Goal: Information Seeking & Learning: Learn about a topic

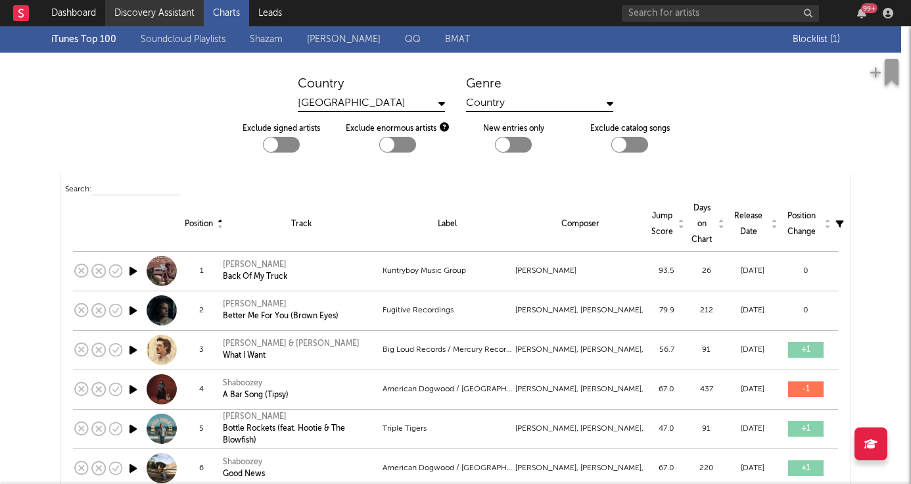
click at [159, 14] on link "Discovery Assistant" at bounding box center [154, 13] width 99 height 26
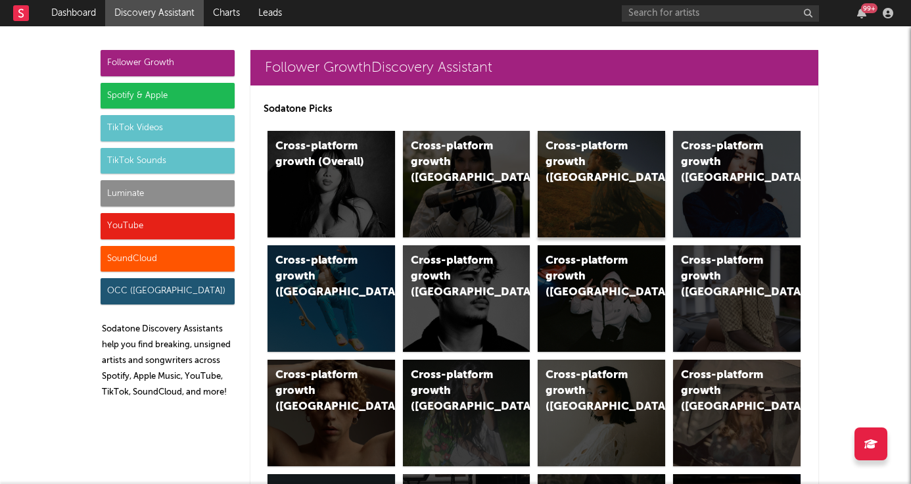
click at [586, 156] on div "Cross-platform growth (US)" at bounding box center [590, 162] width 89 height 47
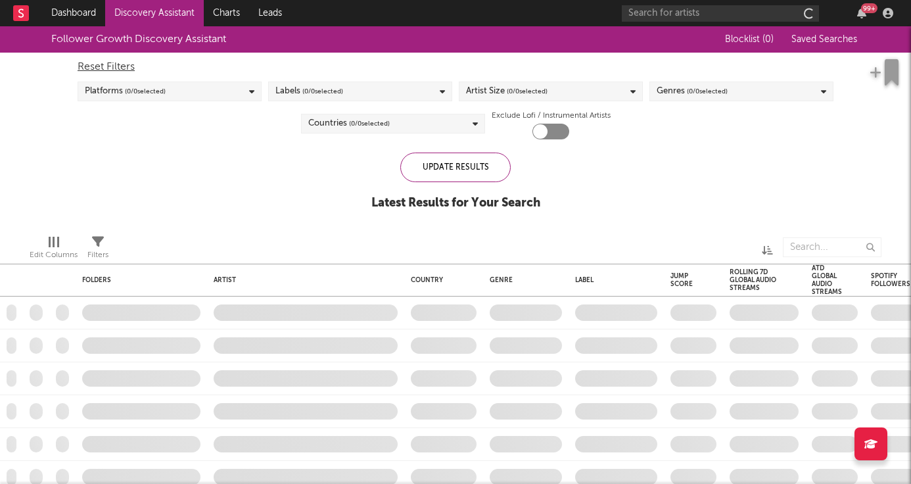
checkbox input "true"
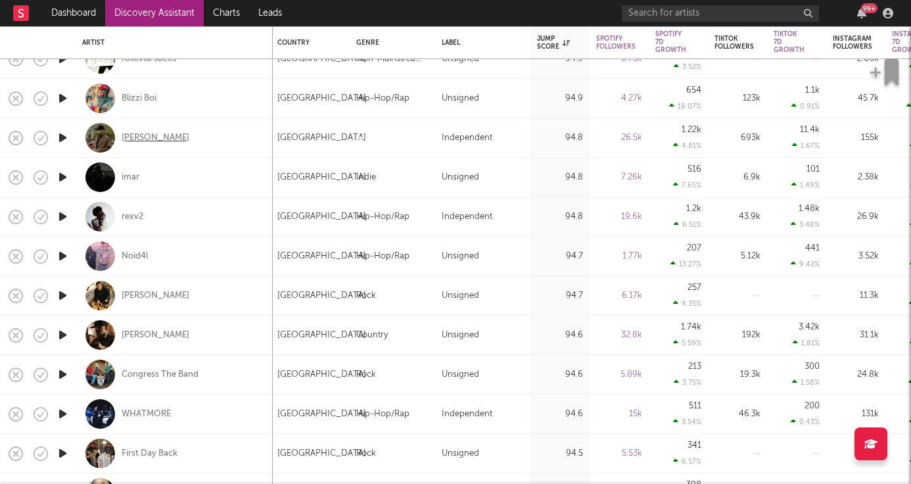
click at [162, 135] on div "[PERSON_NAME]" at bounding box center [156, 138] width 68 height 12
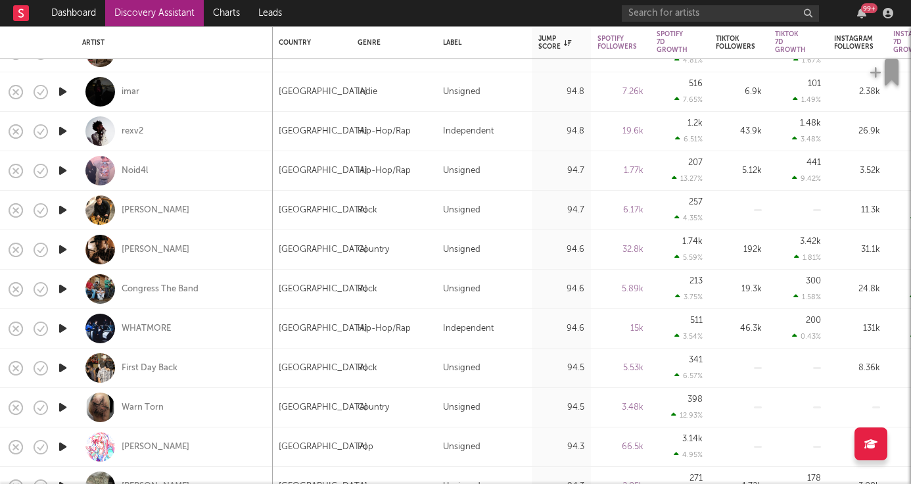
click at [191, 247] on div "[PERSON_NAME]" at bounding box center [174, 249] width 184 height 39
select select "1w"
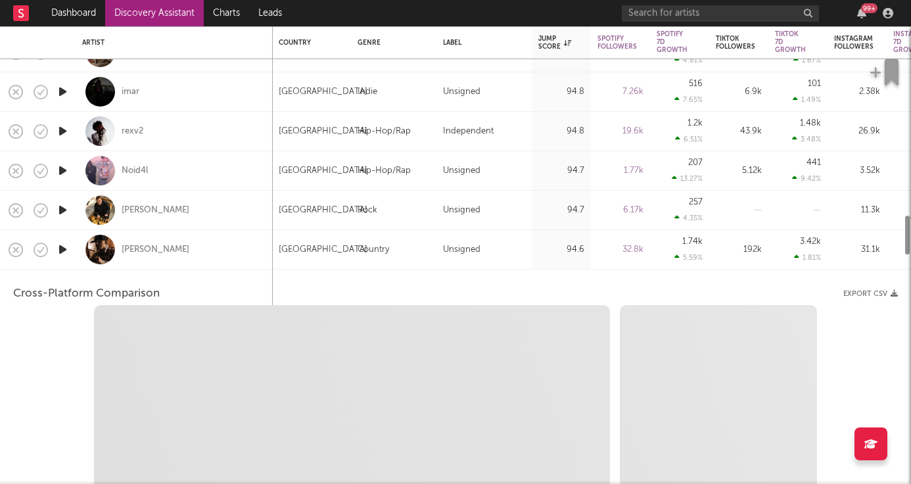
select select "6m"
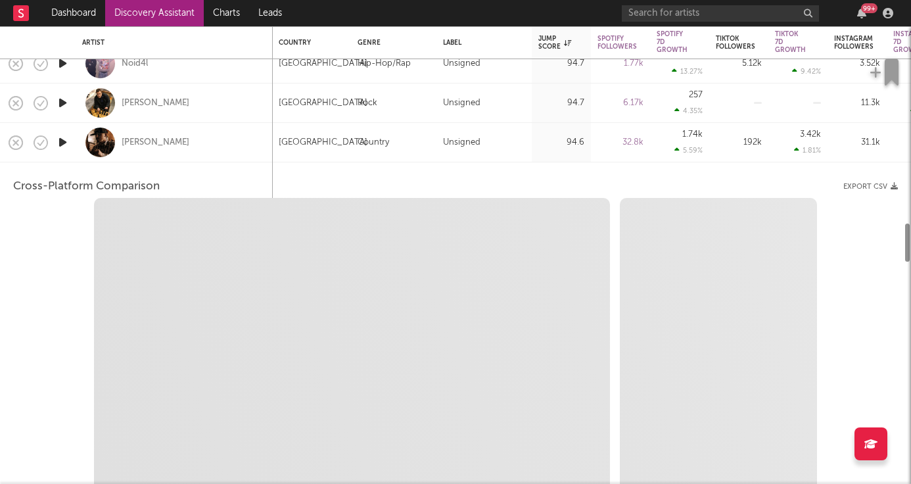
select select "1m"
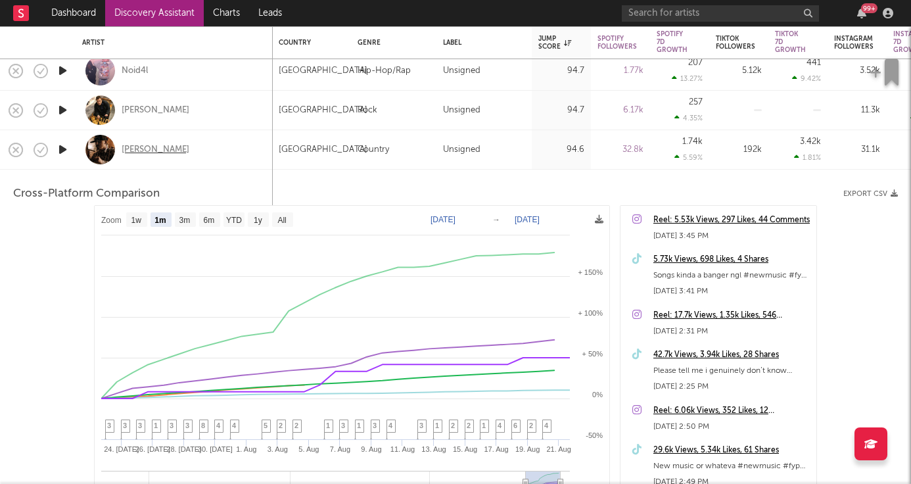
click at [147, 147] on div "[PERSON_NAME]" at bounding box center [156, 150] width 68 height 12
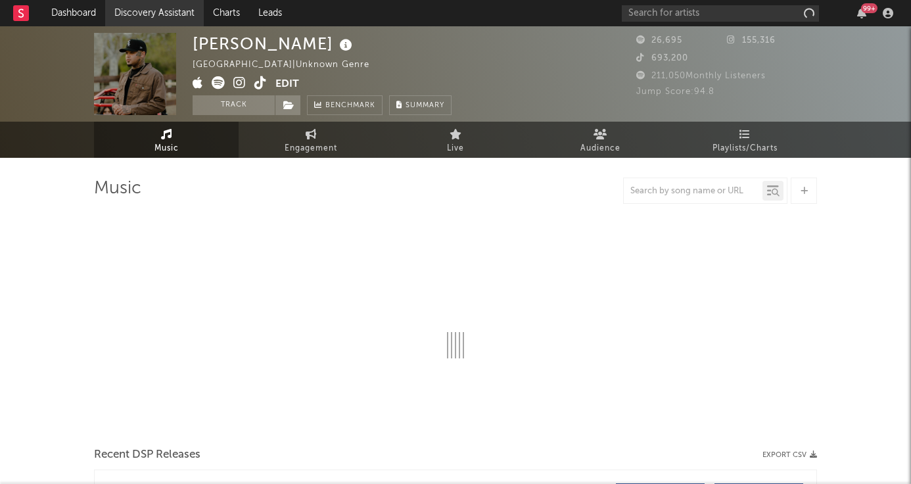
select select "6m"
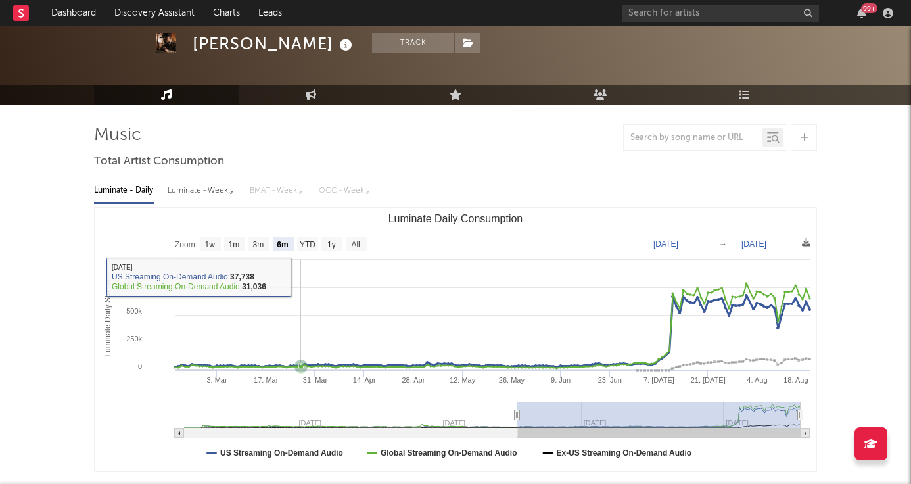
scroll to position [53, 0]
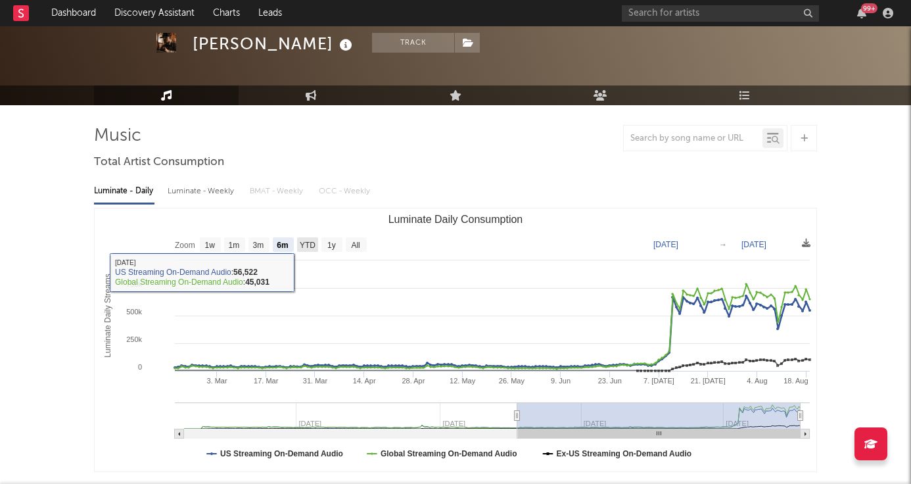
click at [316, 239] on rect "Luminate Daily Consumption" at bounding box center [307, 244] width 21 height 14
select select "YTD"
type input "[DATE]"
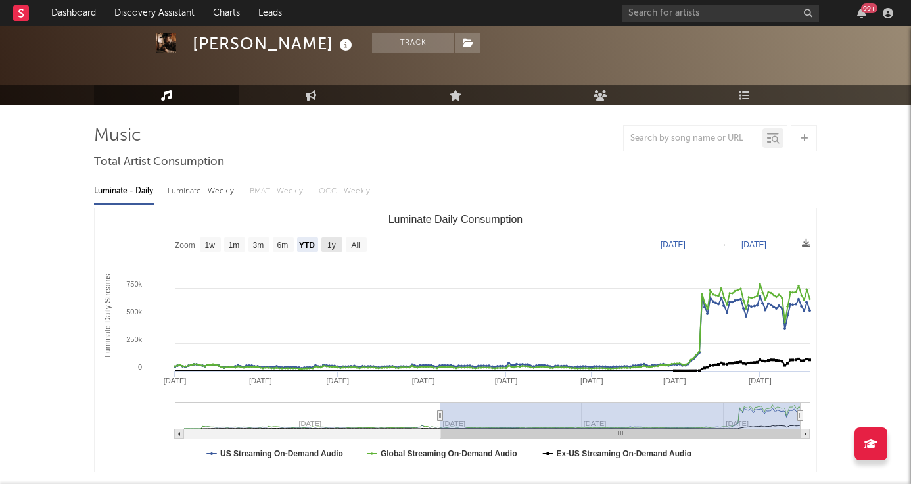
click at [332, 244] on text "1y" at bounding box center [331, 245] width 9 height 9
select select "1y"
type input "[DATE]"
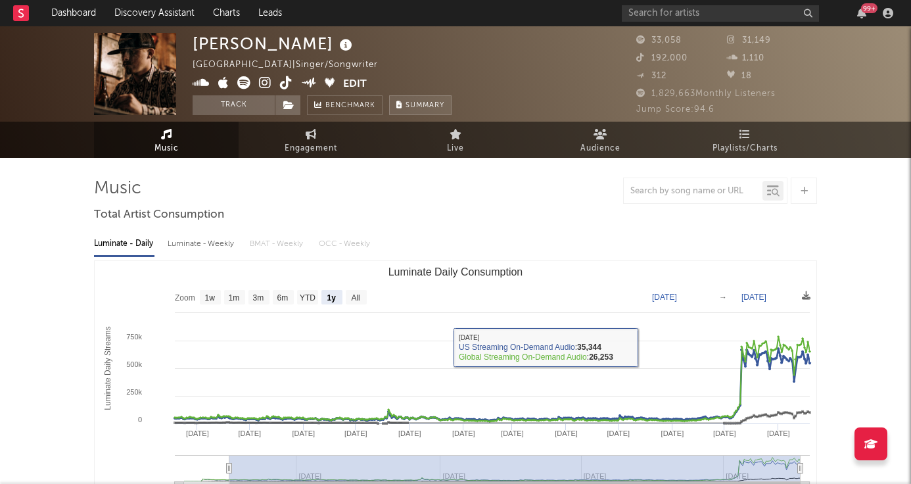
scroll to position [0, 0]
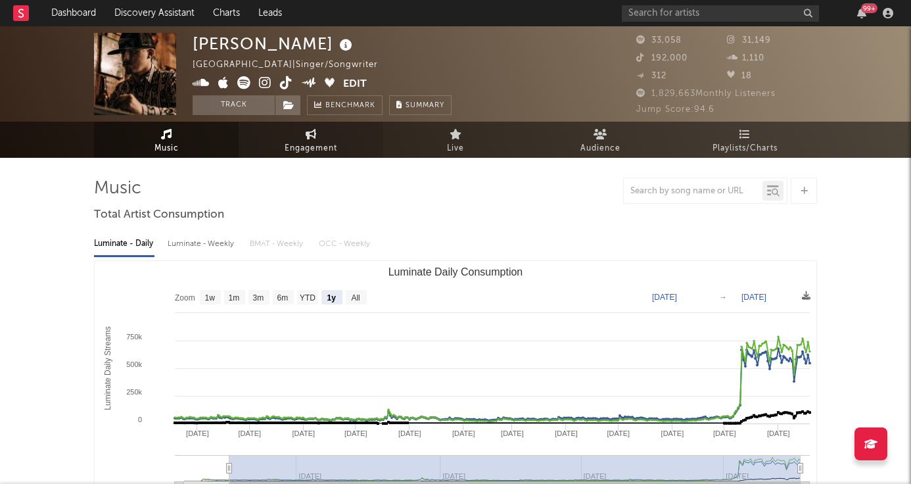
click at [312, 141] on span "Engagement" at bounding box center [311, 149] width 53 height 16
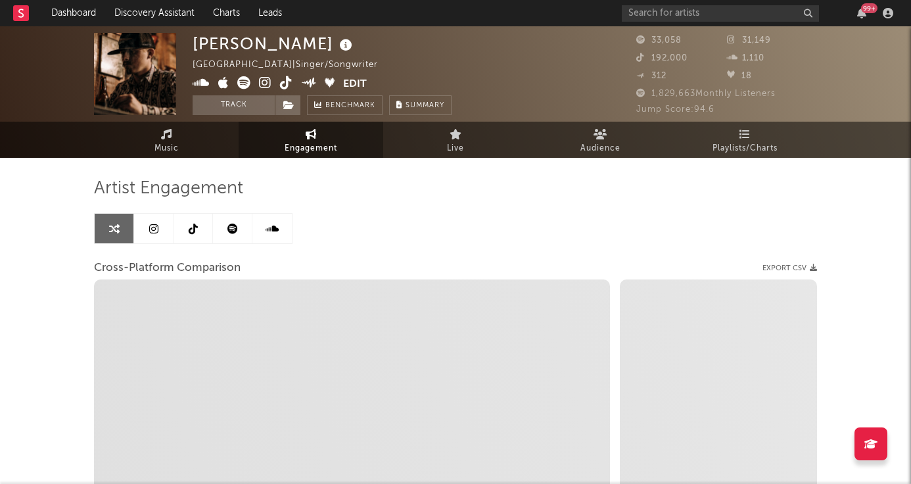
select select "1w"
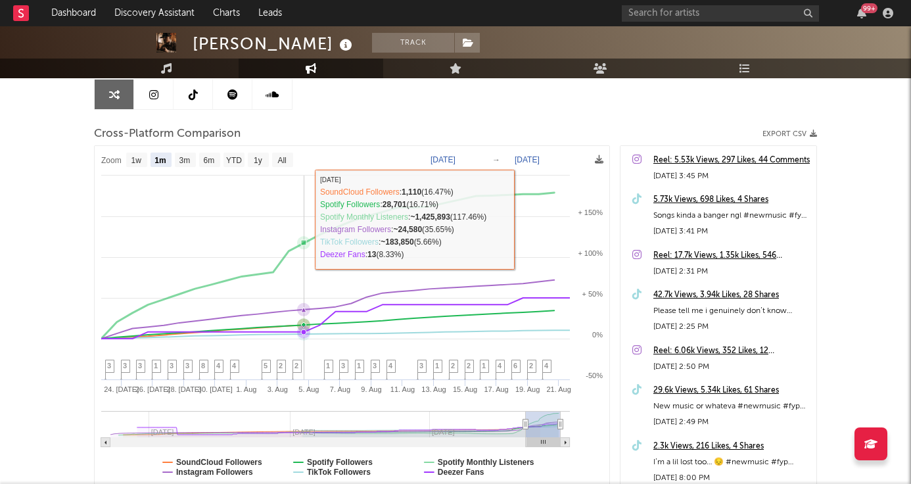
scroll to position [135, 0]
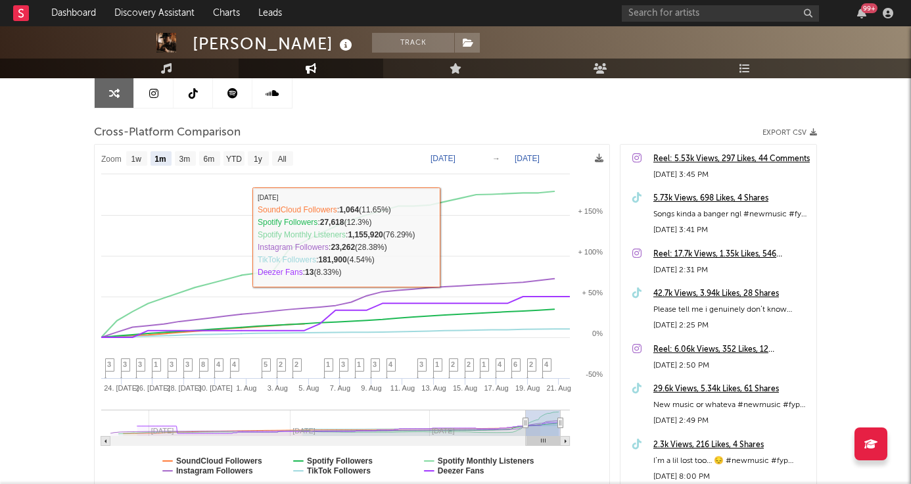
click at [248, 154] on rect at bounding box center [258, 158] width 21 height 14
select select "1y"
type input "[DATE]"
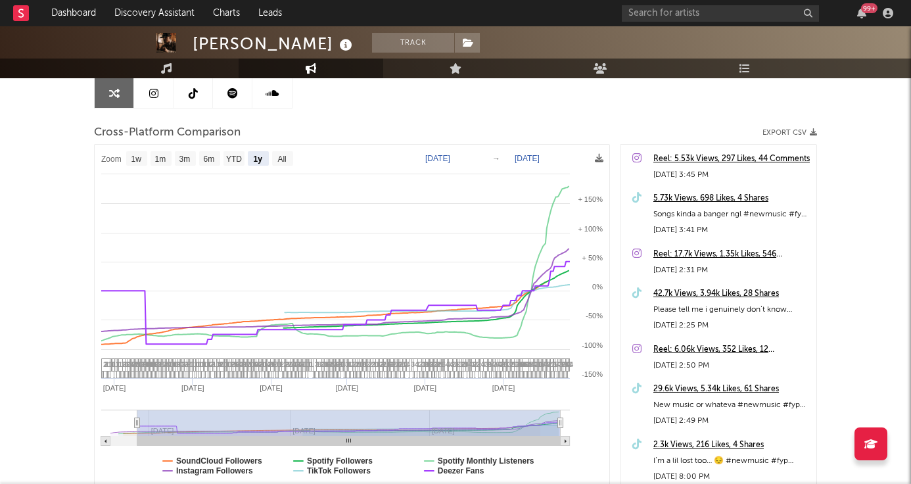
select select "1y"
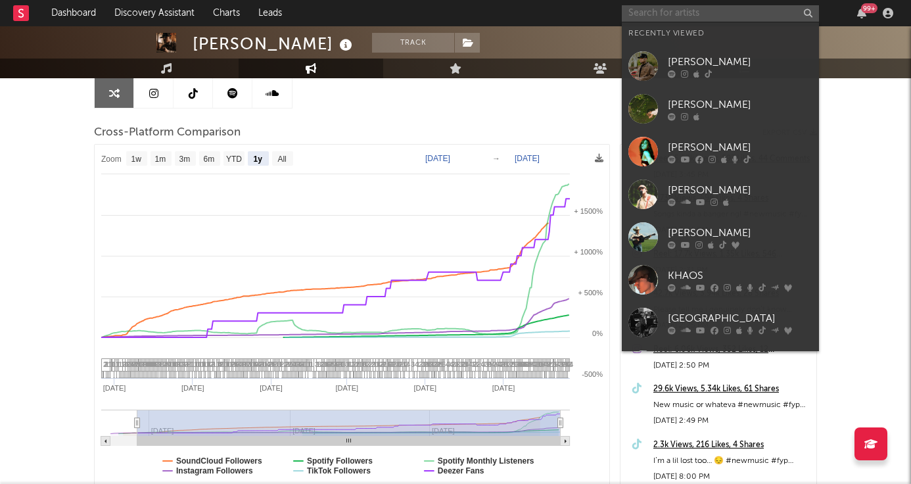
click at [665, 9] on input "text" at bounding box center [720, 13] width 197 height 16
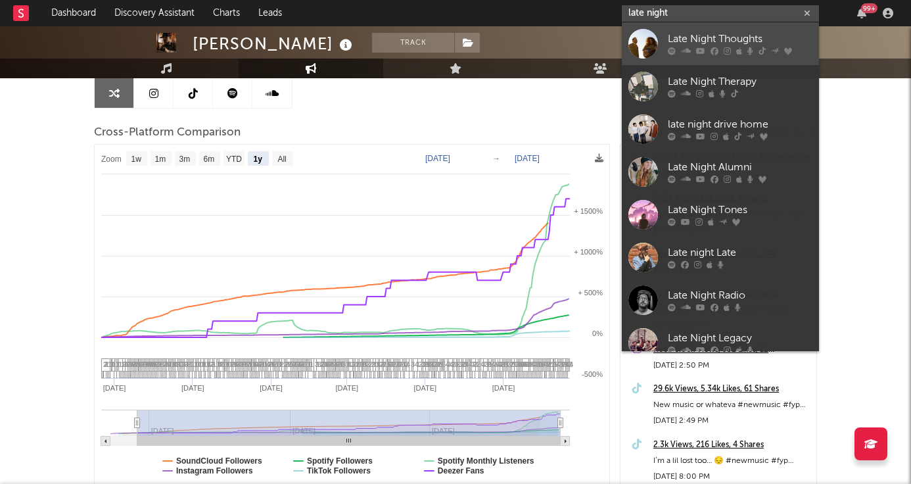
type input "late night"
click at [711, 45] on div "Late Night Thoughts" at bounding box center [740, 40] width 145 height 16
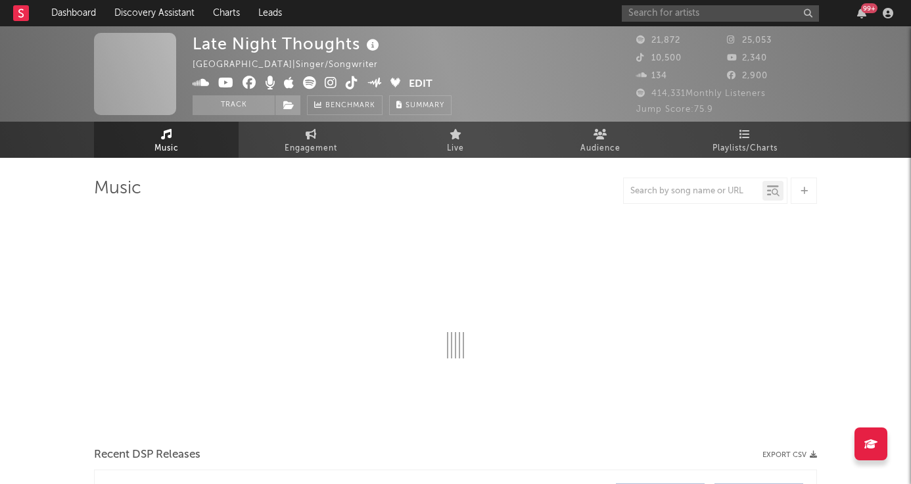
select select "6m"
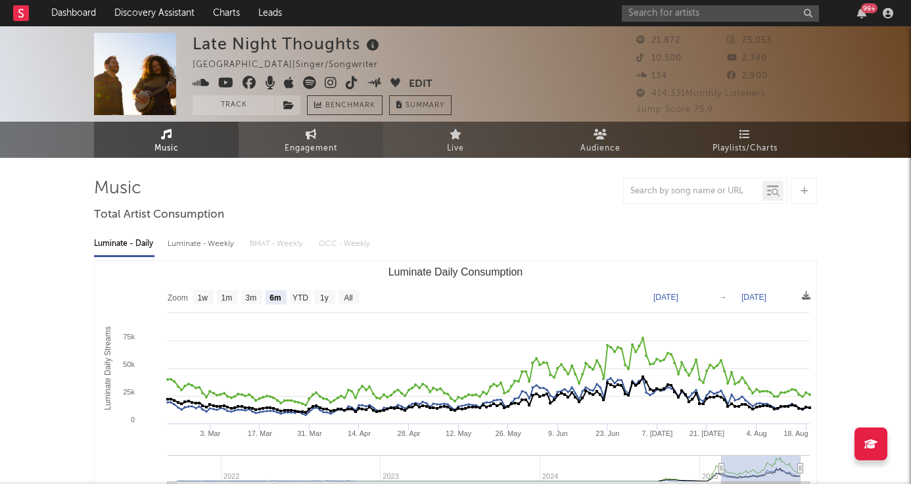
click at [307, 147] on span "Engagement" at bounding box center [311, 149] width 53 height 16
select select "1w"
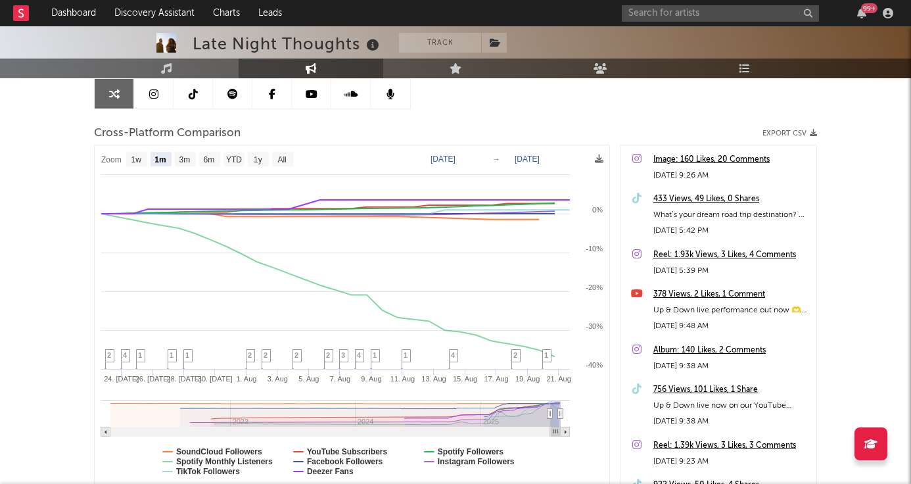
scroll to position [136, 0]
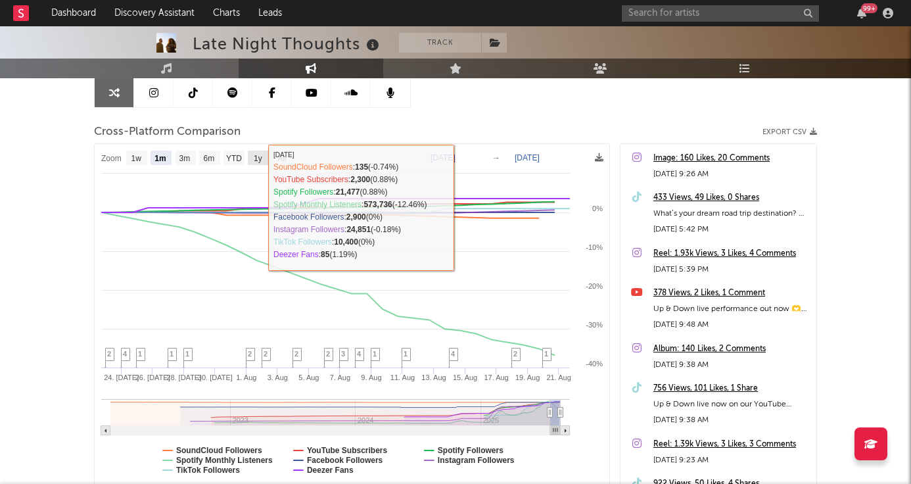
click at [252, 163] on rect at bounding box center [258, 158] width 21 height 14
select select "1y"
type input "[DATE]"
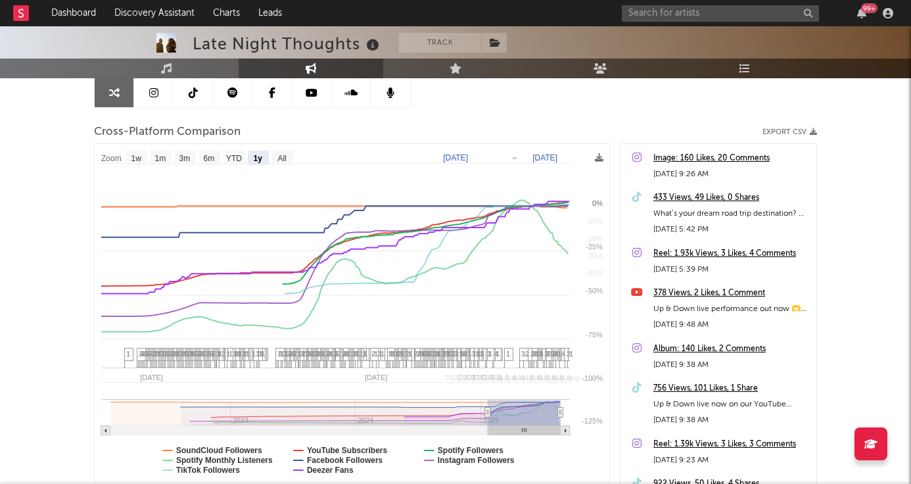
select select "1y"
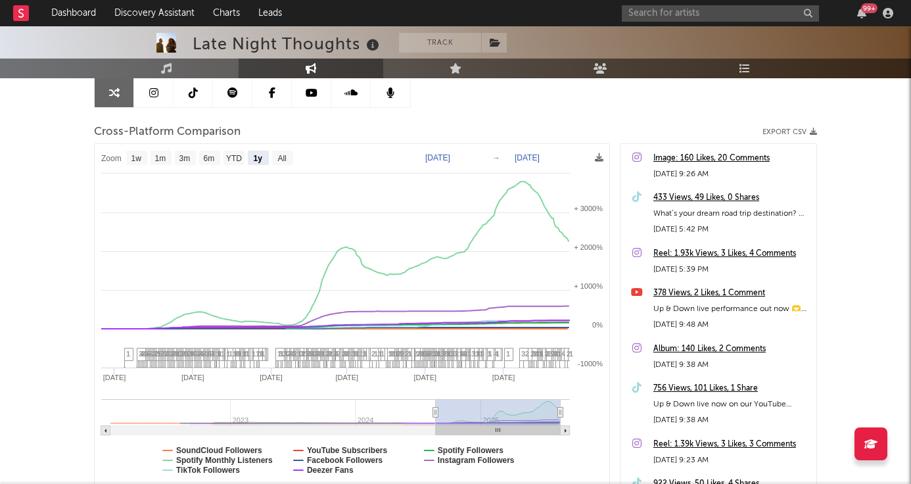
click at [57, 435] on div "Late Night Thoughts Track [GEOGRAPHIC_DATA] | Singer/Songwriter Edit Track Benc…" at bounding box center [455, 235] width 911 height 690
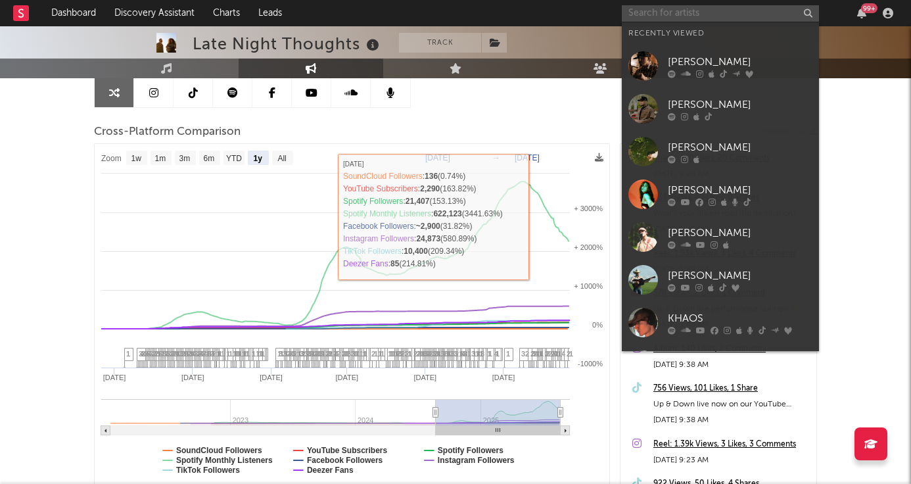
click at [703, 14] on input "text" at bounding box center [720, 13] width 197 height 16
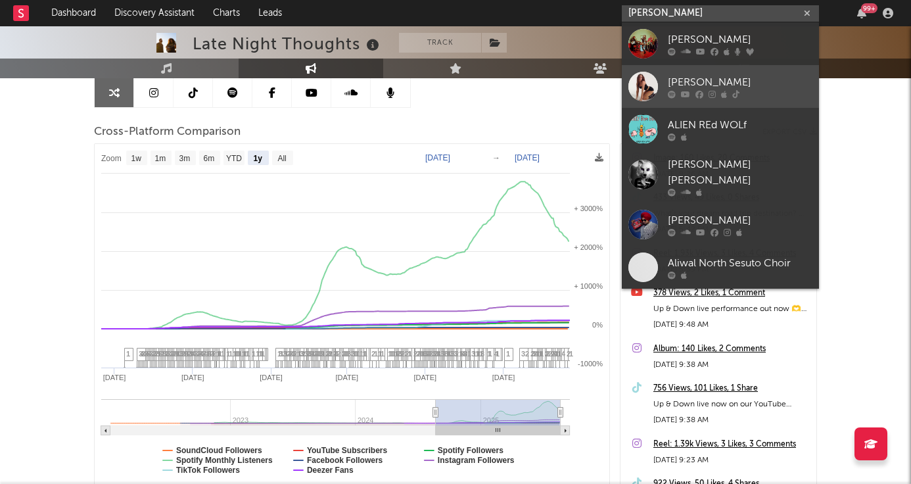
type input "[PERSON_NAME]"
click at [705, 78] on div "[PERSON_NAME]" at bounding box center [740, 82] width 145 height 16
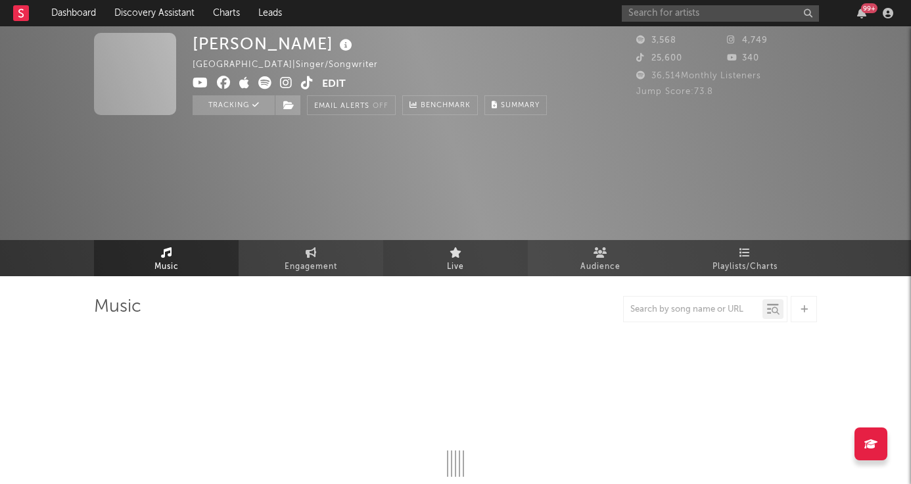
select select "1w"
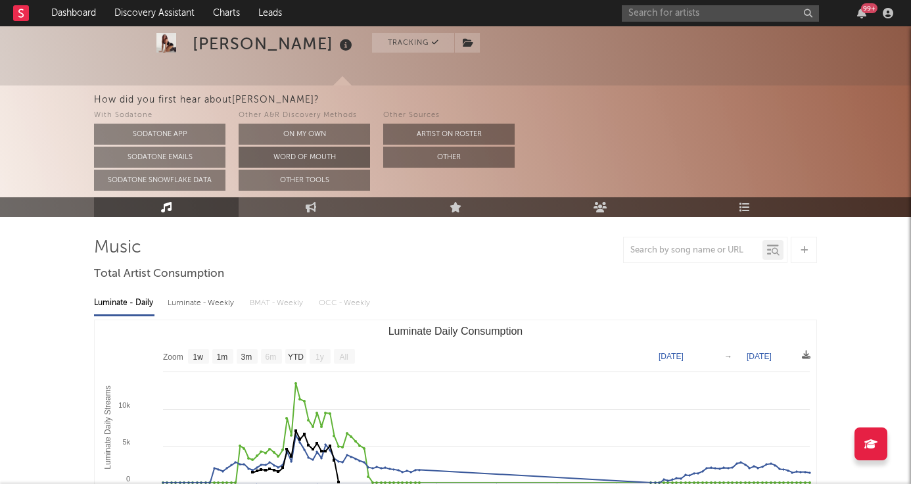
scroll to position [60, 0]
click at [307, 208] on icon at bounding box center [311, 206] width 11 height 11
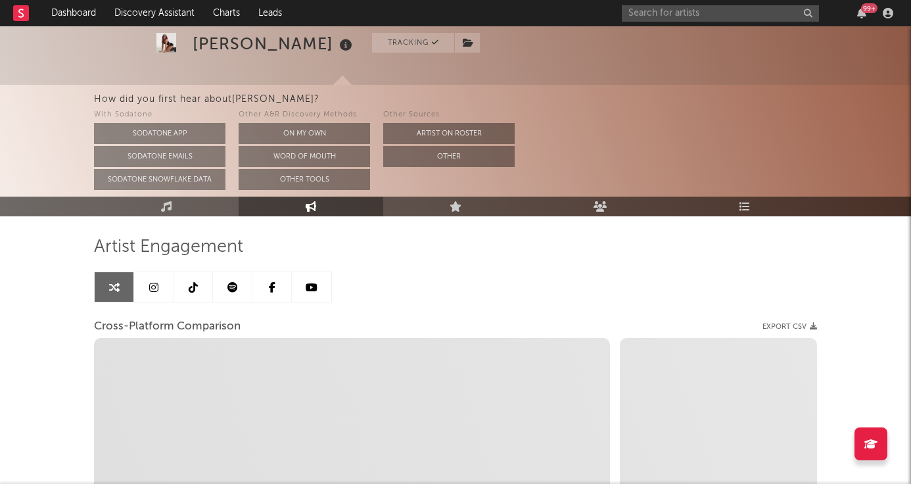
select select "1w"
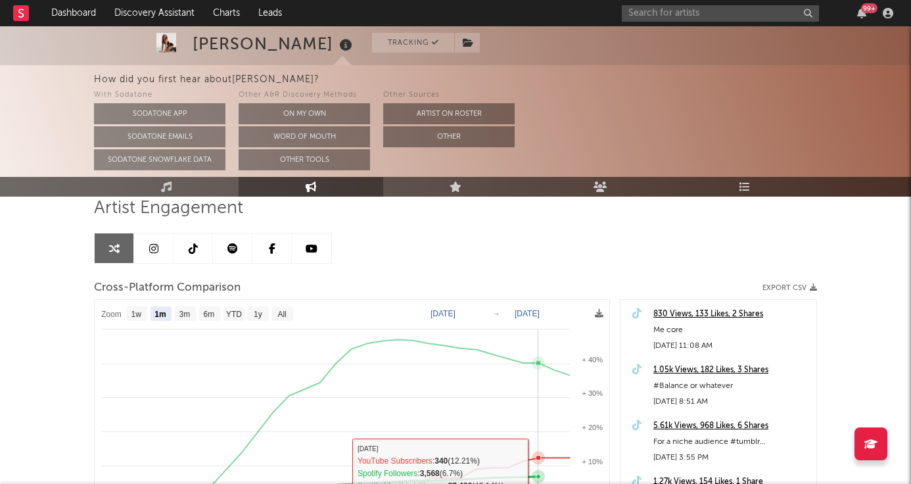
scroll to position [88, 0]
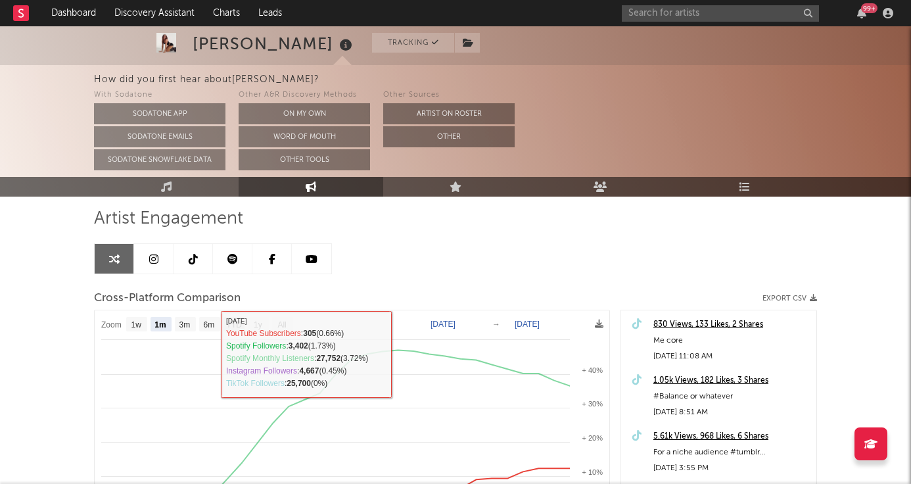
click at [231, 327] on text "YTD" at bounding box center [234, 324] width 16 height 9
select select "YTD"
type input "[DATE]"
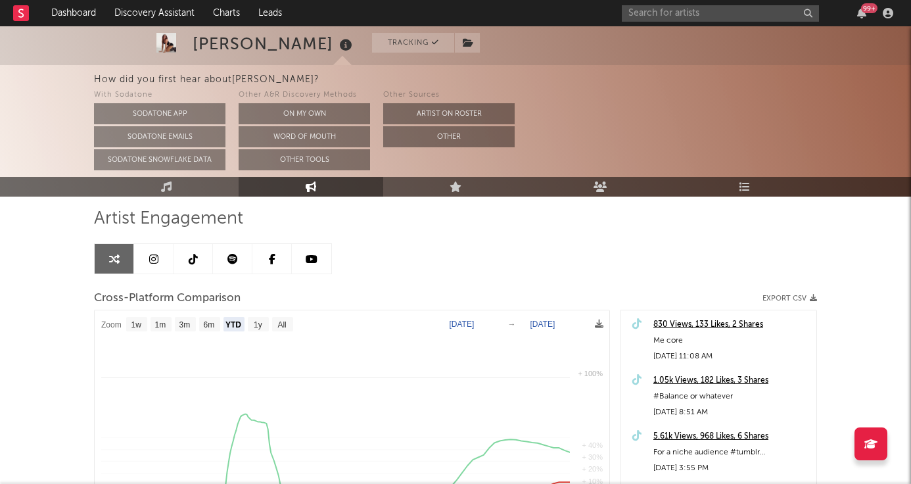
select select "1w"
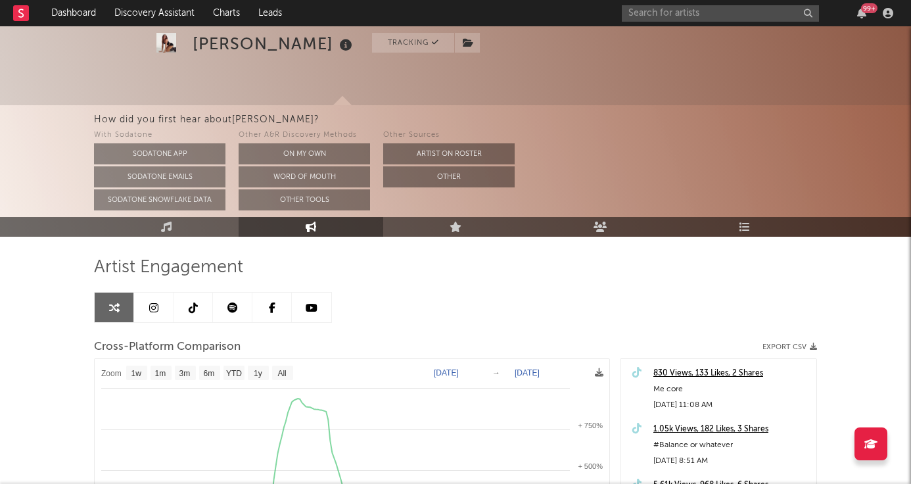
scroll to position [36, 0]
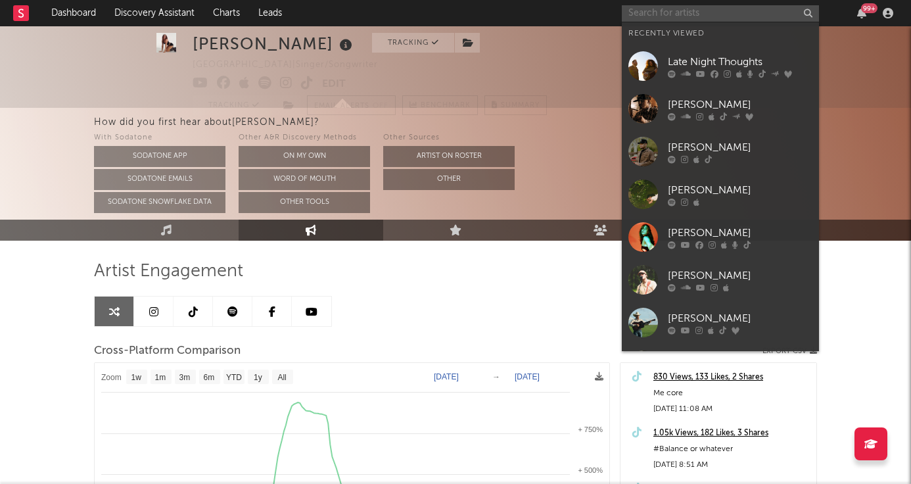
click at [664, 18] on input "text" at bounding box center [720, 13] width 197 height 16
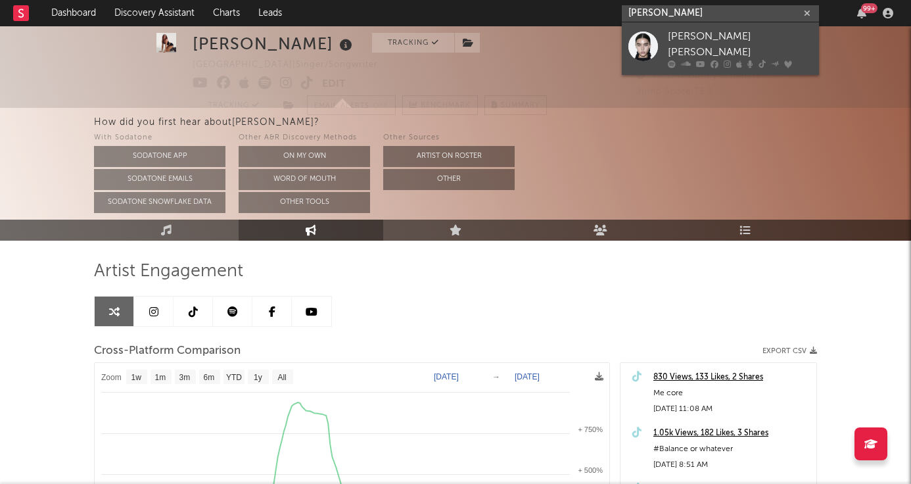
type input "[PERSON_NAME]"
click at [716, 34] on div "[PERSON_NAME] [PERSON_NAME]" at bounding box center [740, 45] width 145 height 32
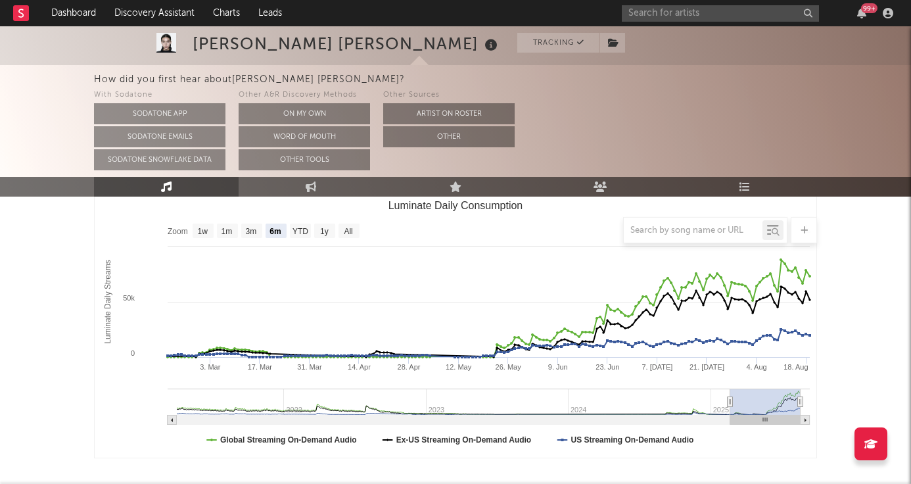
scroll to position [186, 0]
click at [305, 227] on div at bounding box center [455, 230] width 723 height 26
click at [301, 231] on div at bounding box center [455, 230] width 723 height 26
click at [301, 230] on div at bounding box center [455, 230] width 723 height 26
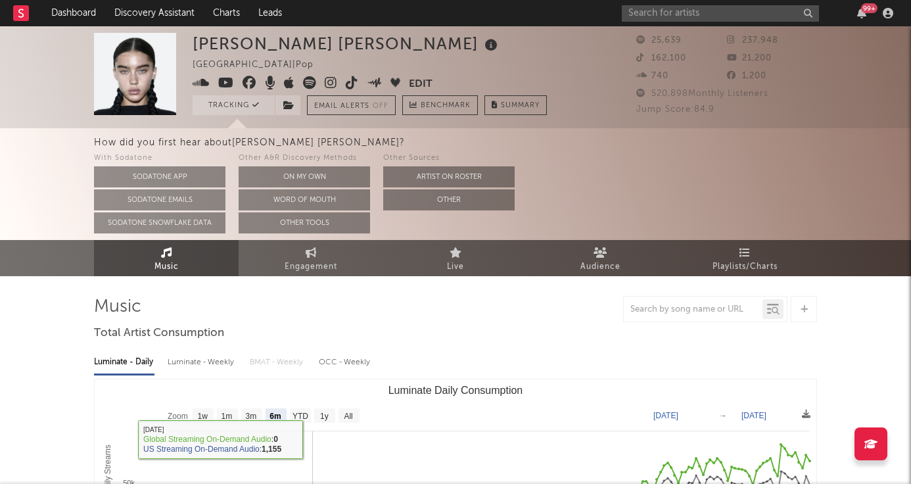
scroll to position [0, 0]
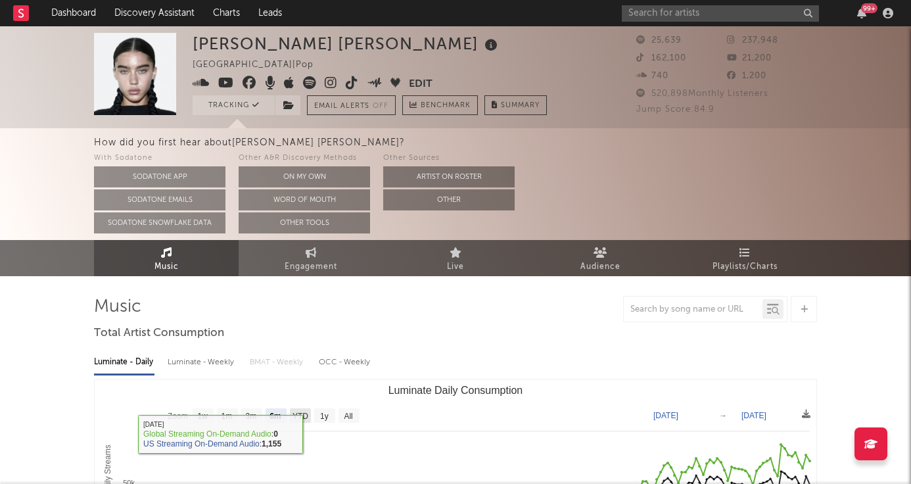
click at [297, 417] on text "YTD" at bounding box center [301, 416] width 16 height 9
select select "YTD"
type input "[DATE]"
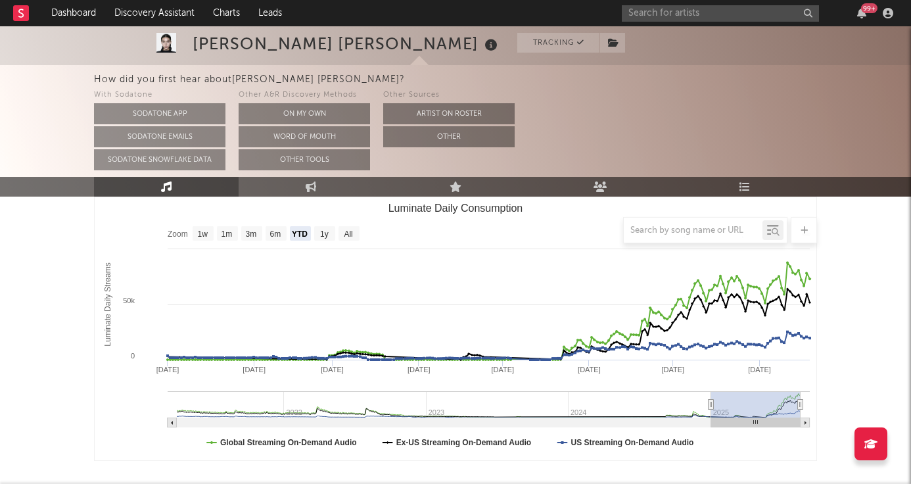
scroll to position [181, 0]
click at [327, 187] on link "Engagement" at bounding box center [311, 187] width 145 height 20
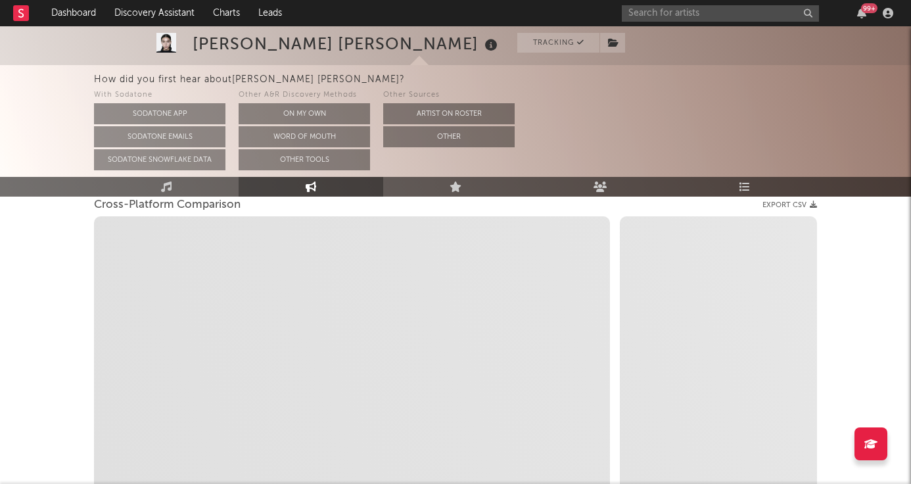
select select "1w"
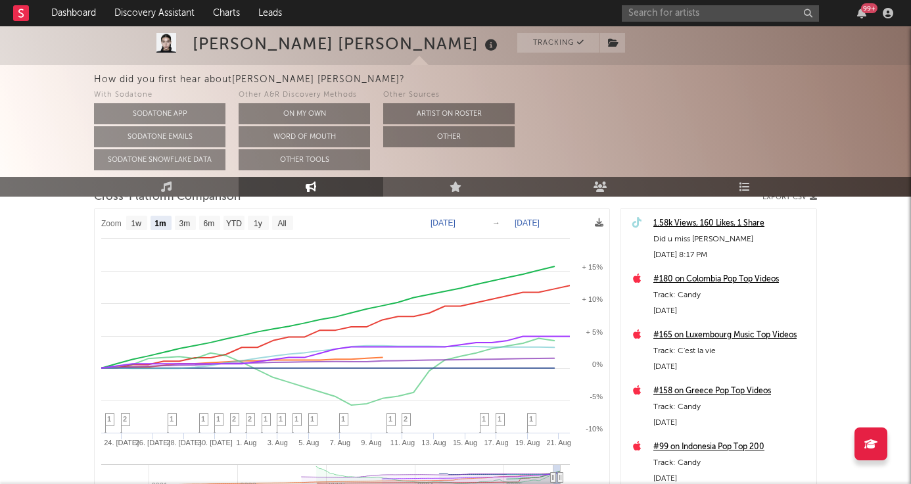
scroll to position [201, 0]
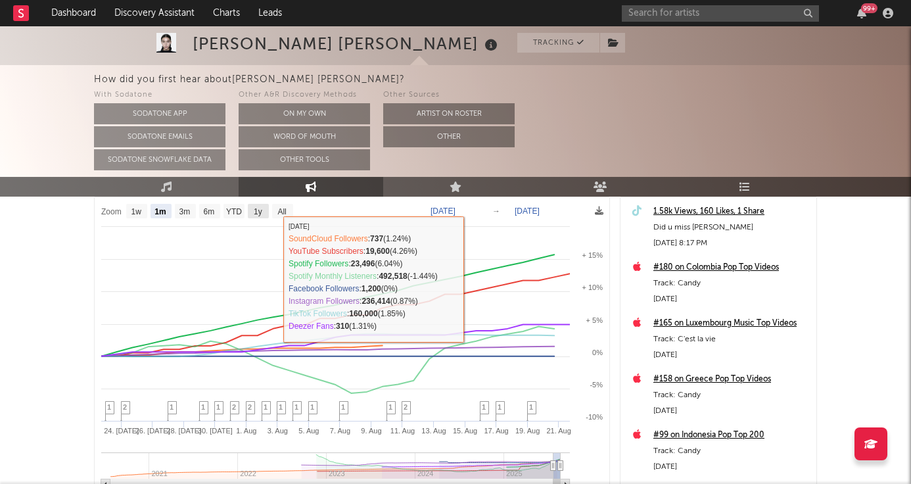
click at [258, 208] on text "1y" at bounding box center [258, 211] width 9 height 9
select select "1y"
type input "[DATE]"
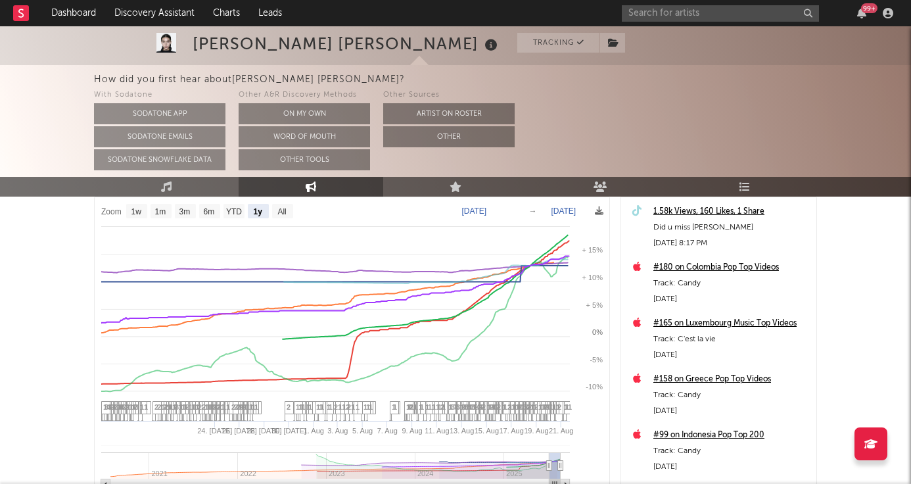
select select "1y"
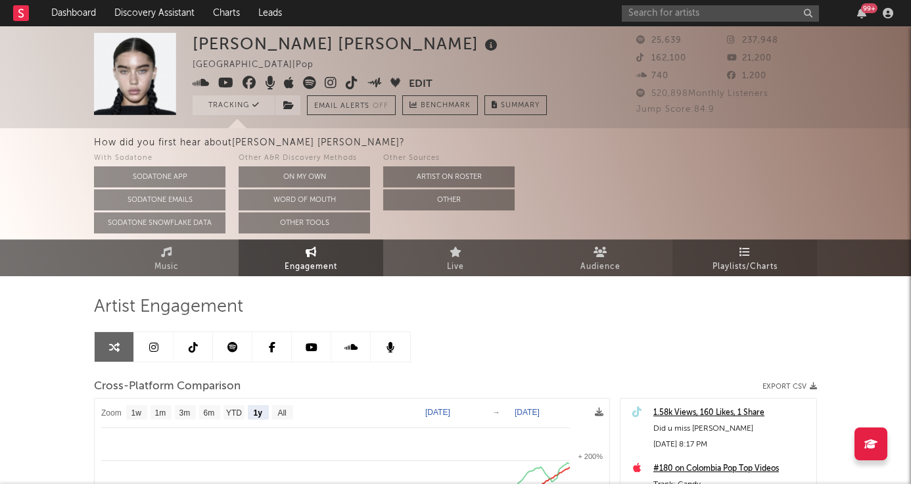
scroll to position [0, 0]
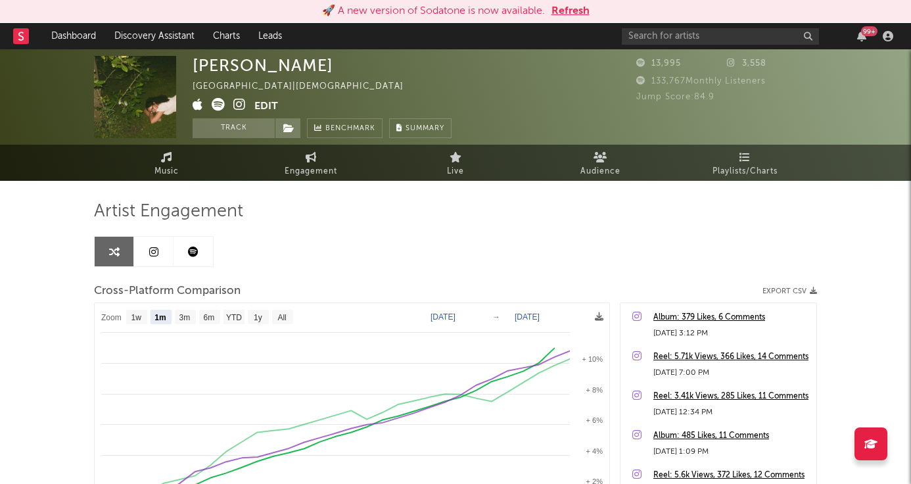
select select "1m"
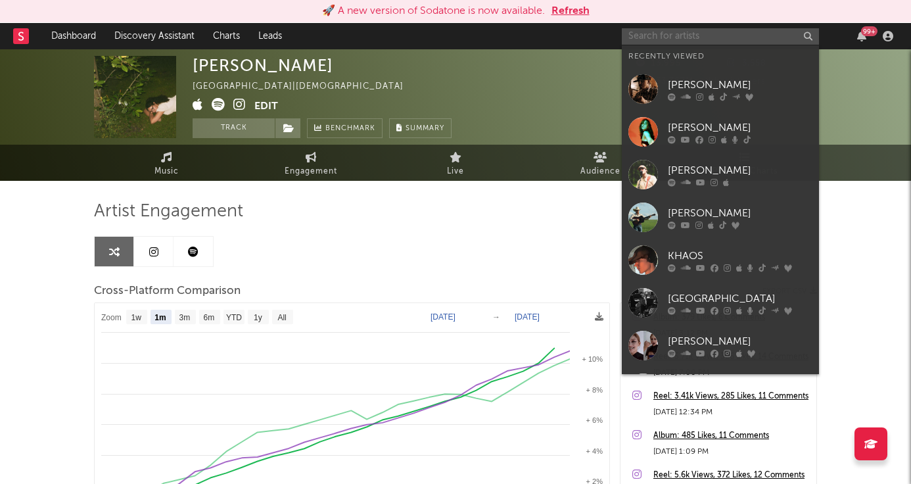
click at [655, 40] on input "text" at bounding box center [720, 36] width 197 height 16
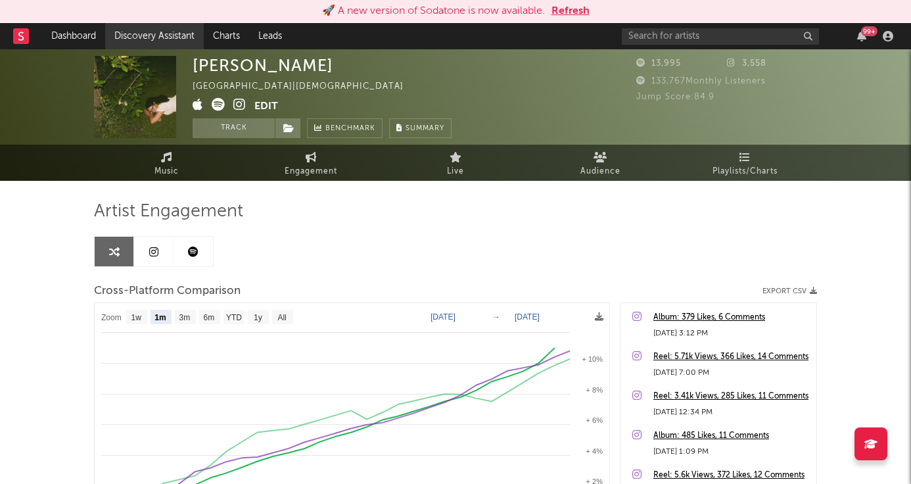
click at [164, 30] on link "Discovery Assistant" at bounding box center [154, 36] width 99 height 26
